Goal: Manage account settings

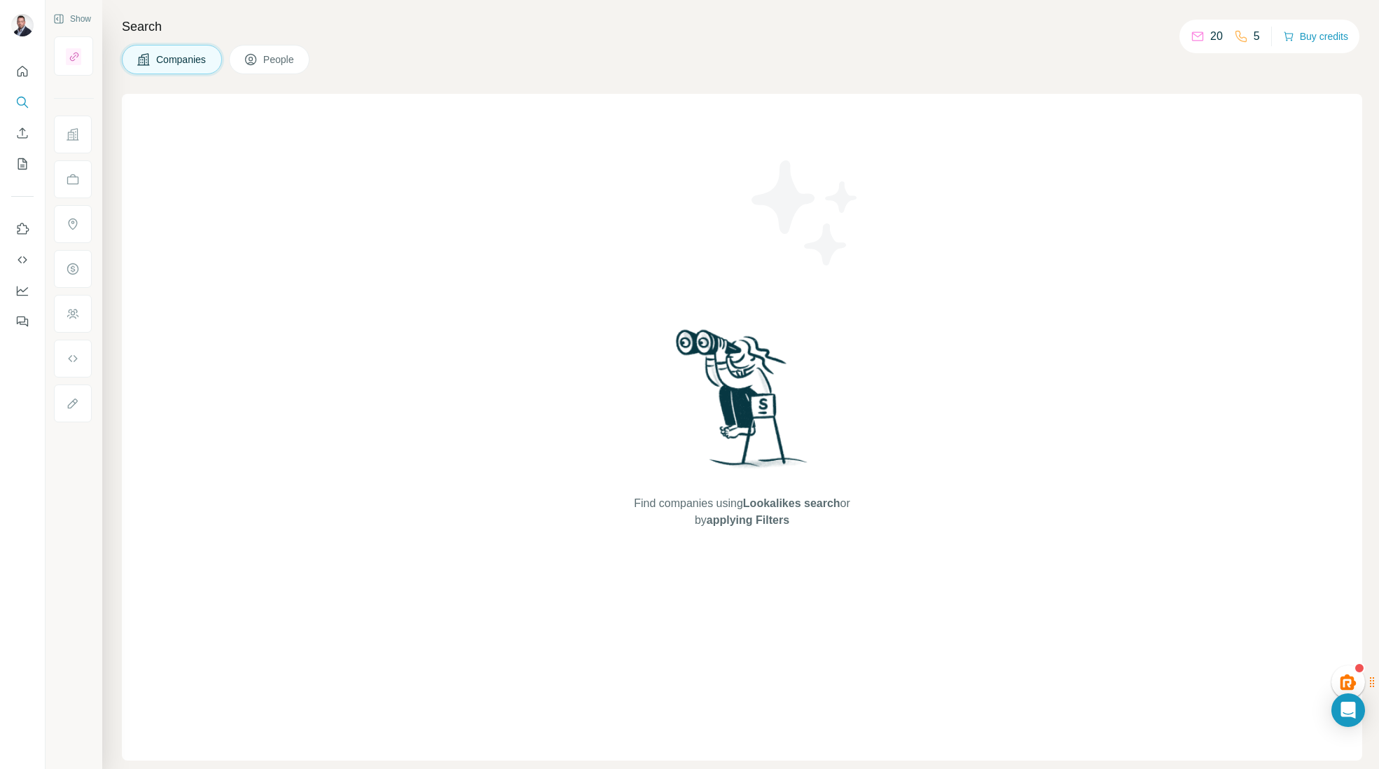
drag, startPoint x: 1196, startPoint y: 41, endPoint x: 1218, endPoint y: 37, distance: 22.7
click at [1199, 40] on div "20" at bounding box center [1206, 36] width 32 height 17
click at [1216, 38] on p "20" at bounding box center [1216, 36] width 13 height 17
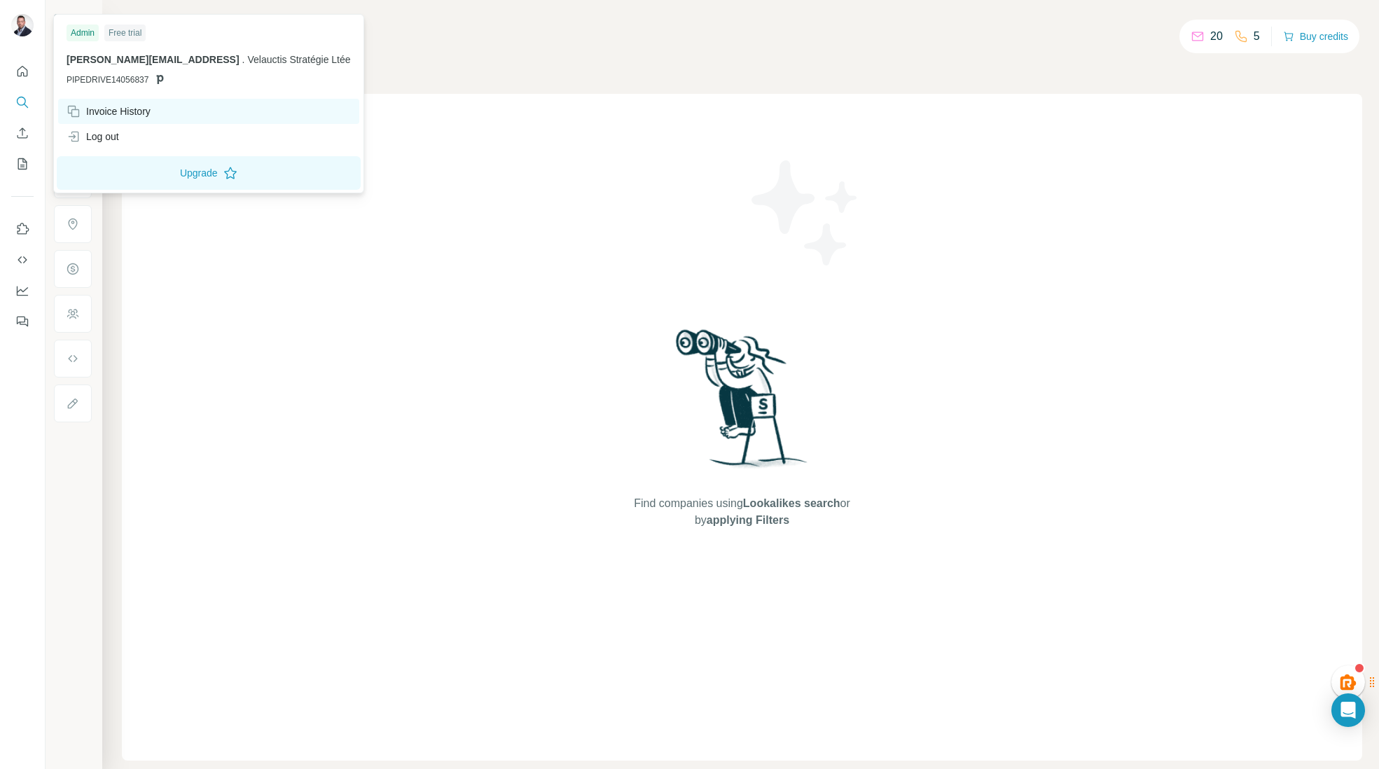
click at [110, 108] on div "Invoice History" at bounding box center [109, 111] width 84 height 14
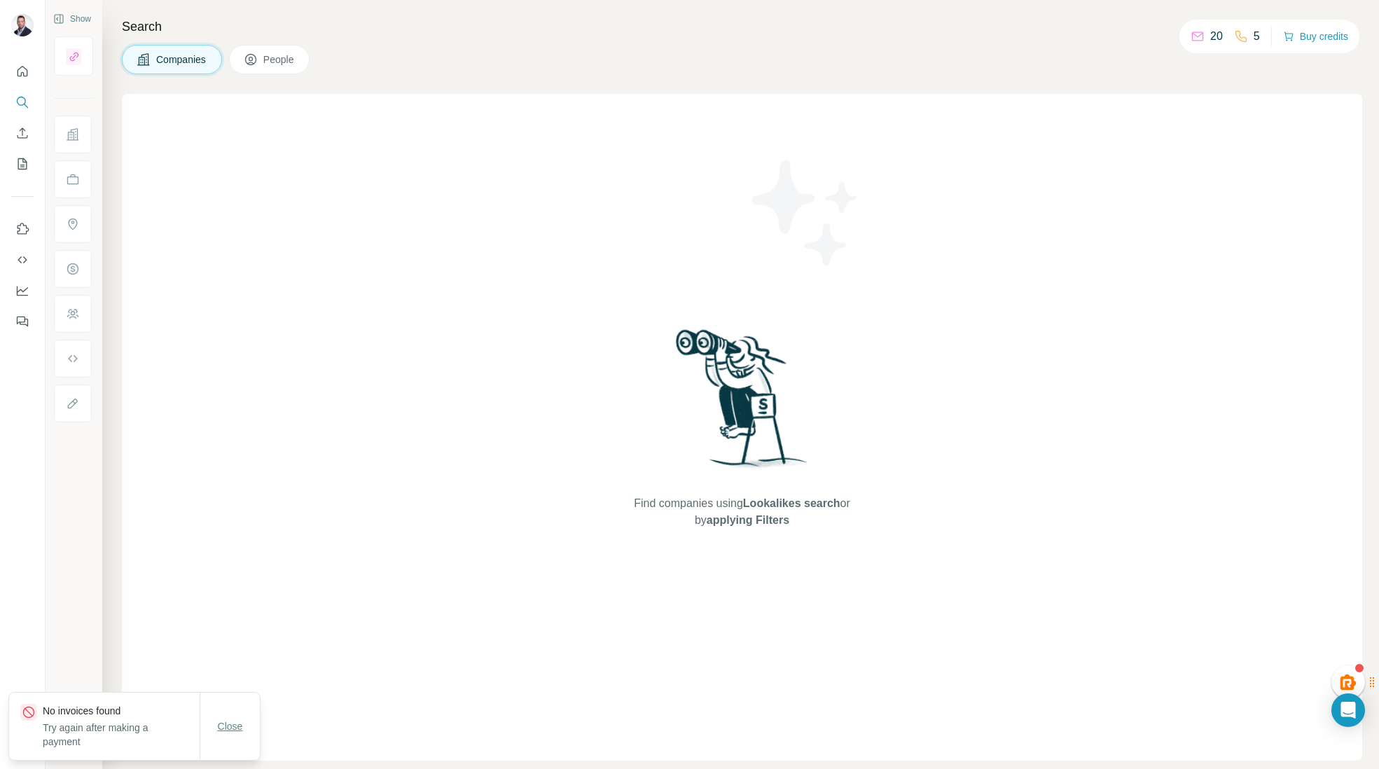
drag, startPoint x: 230, startPoint y: 735, endPoint x: 232, endPoint y: 743, distance: 7.8
click at [228, 734] on button "Close" at bounding box center [230, 725] width 45 height 25
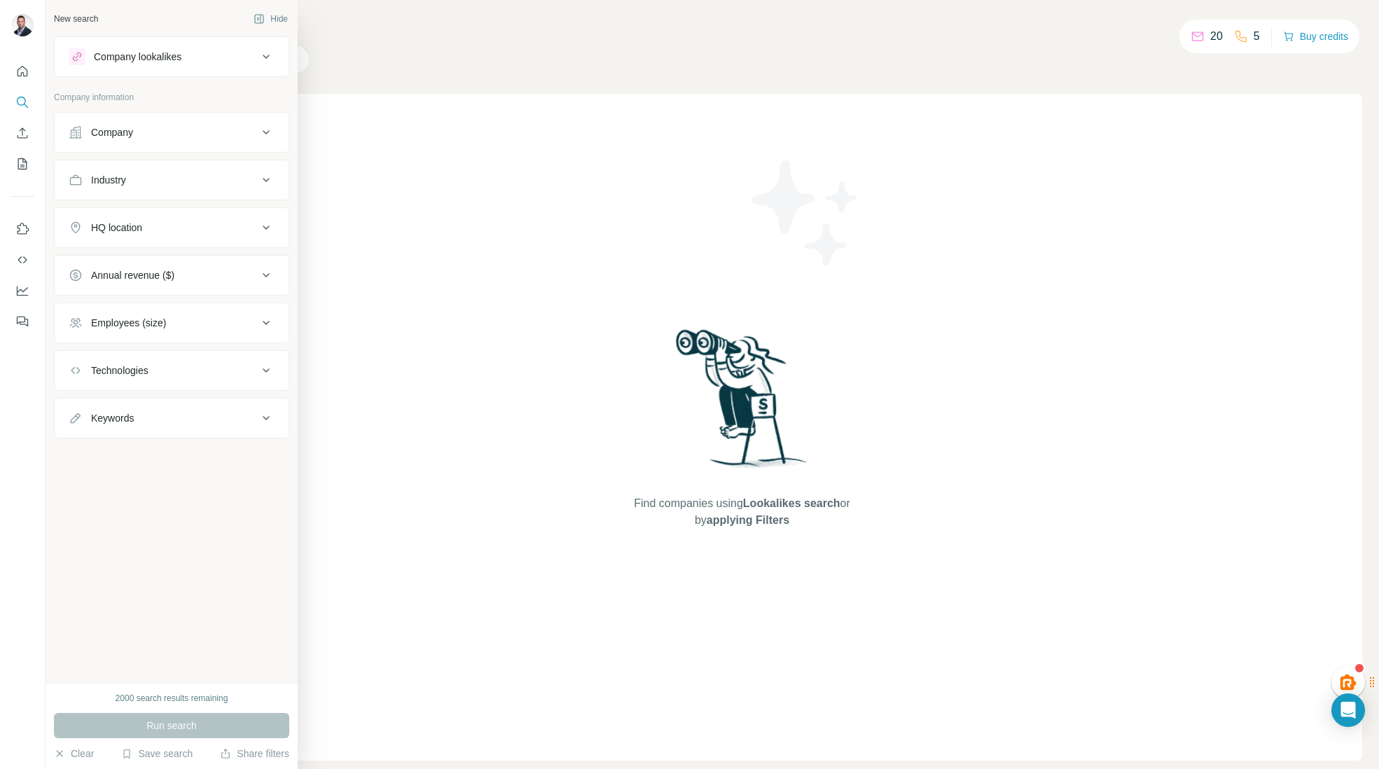
click at [252, 137] on div "Company" at bounding box center [163, 132] width 189 height 14
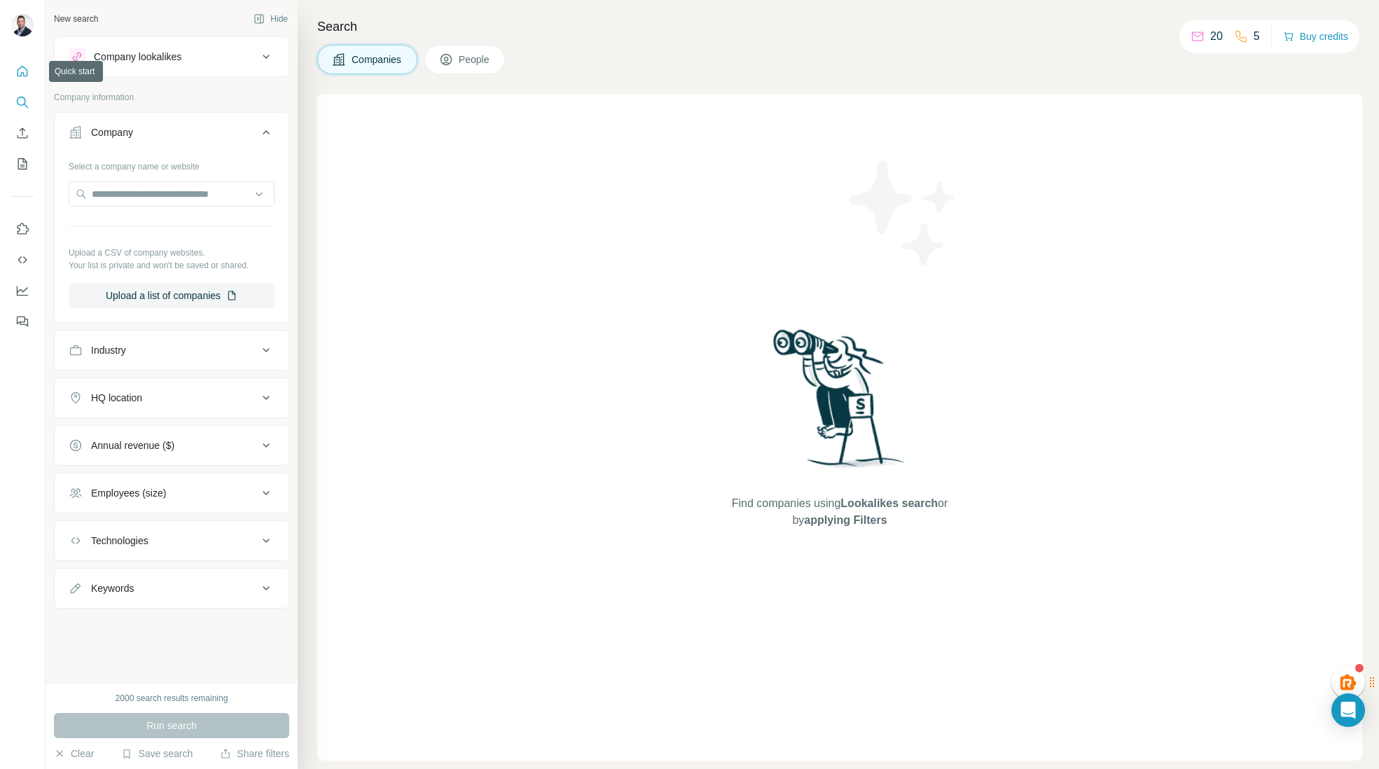
click at [26, 73] on icon "Quick start" at bounding box center [22, 71] width 14 height 14
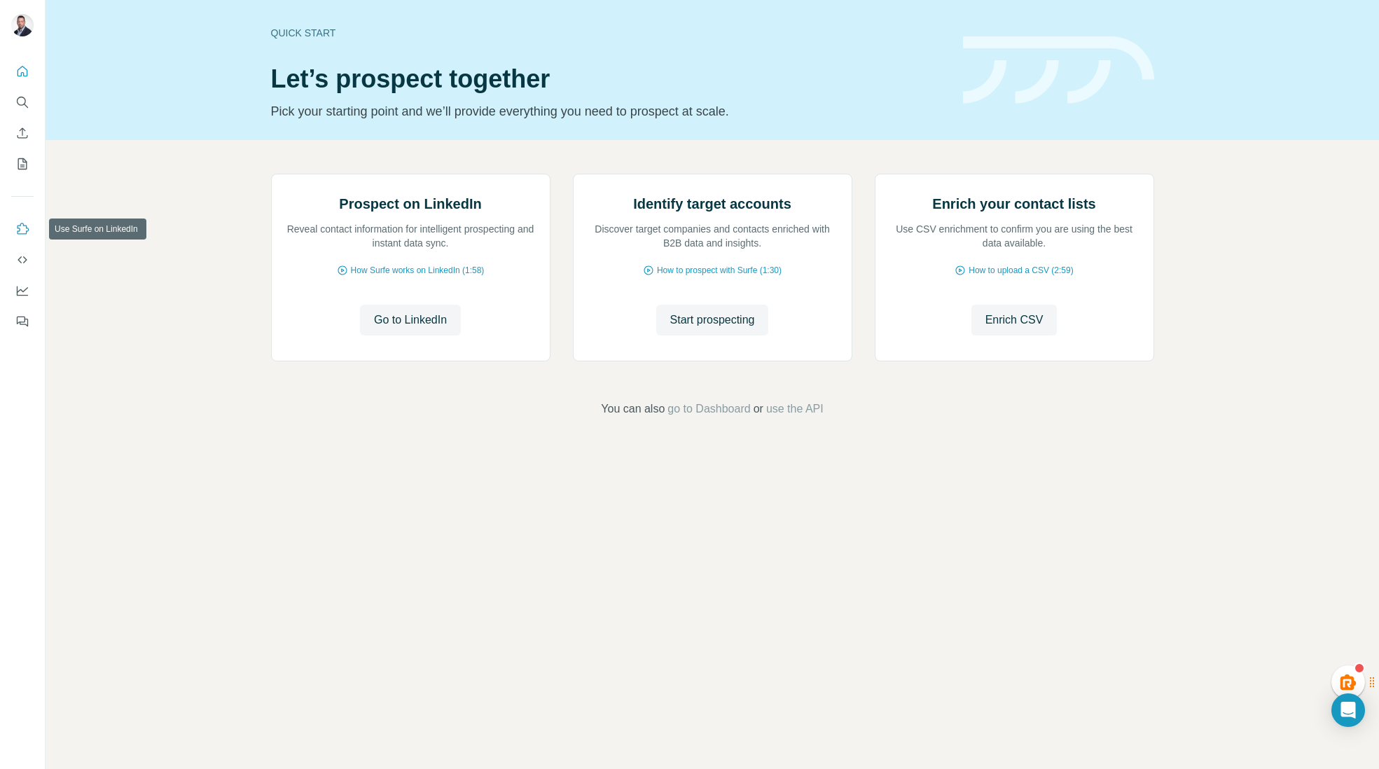
click at [27, 231] on icon "Use Surfe on LinkedIn" at bounding box center [22, 229] width 14 height 14
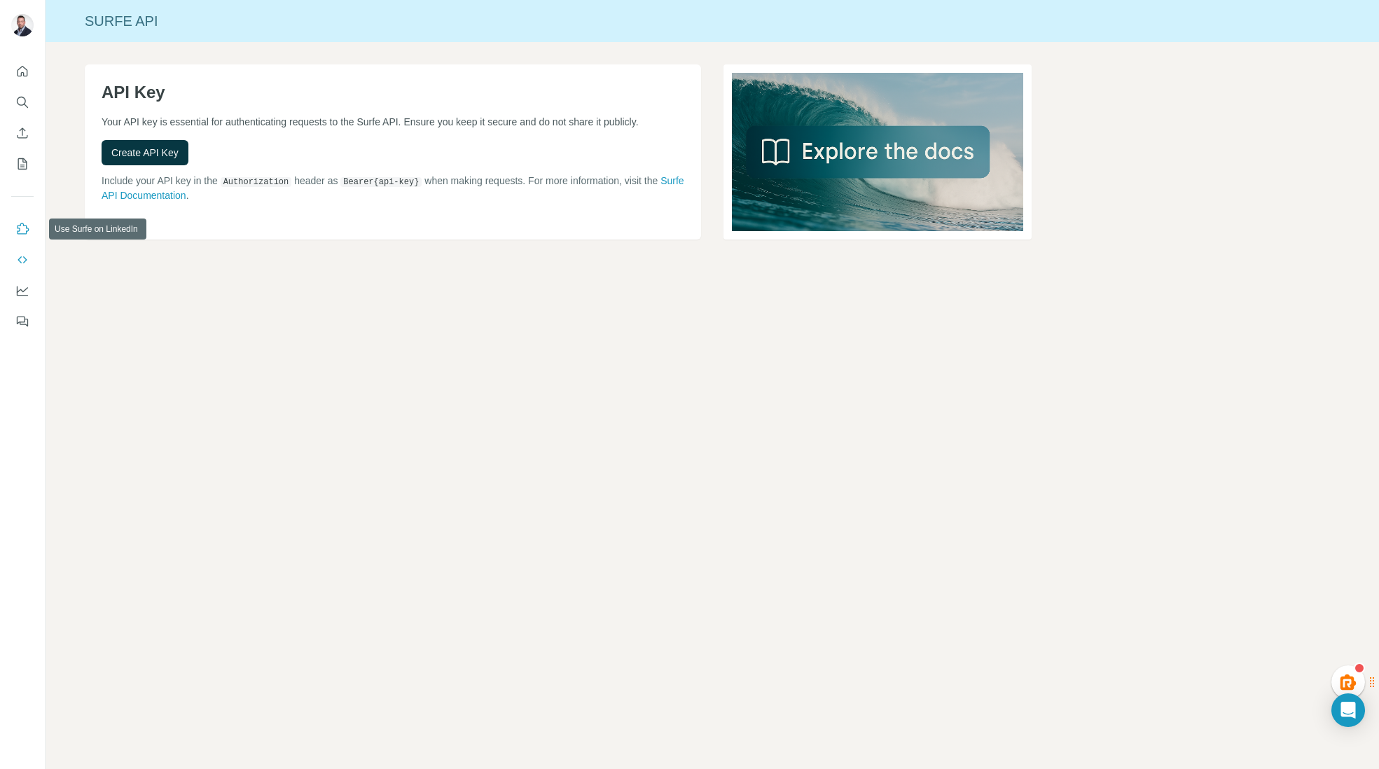
click at [25, 235] on icon "Use Surfe on LinkedIn" at bounding box center [22, 229] width 14 height 14
